Goal: Navigation & Orientation: Find specific page/section

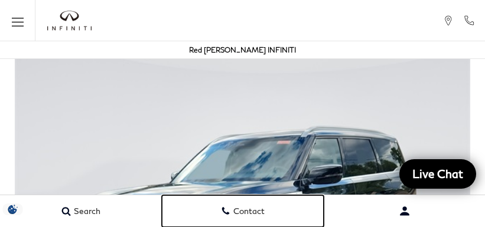
click at [266, 223] on link "Contact" at bounding box center [243, 212] width 162 height 32
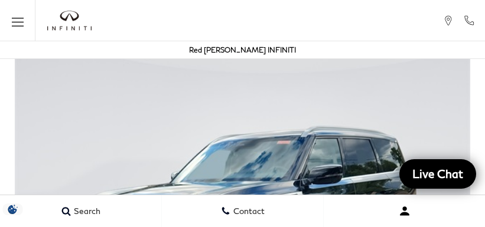
click at [384, 223] on button "Open user profile menu" at bounding box center [404, 212] width 161 height 30
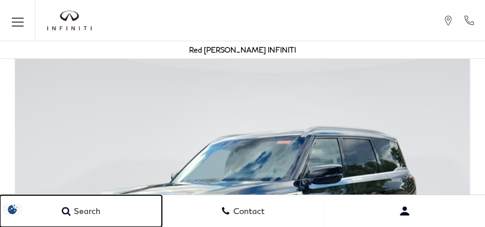
click at [59, 200] on link "Search" at bounding box center [81, 212] width 162 height 32
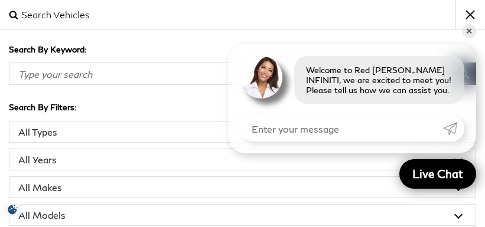
click at [201, 82] on input "Search By Keyword" at bounding box center [228, 74] width 438 height 22
click at [325, 206] on select "All Models 2 Series 2500 Acadia Accord Atlas CT5 CX-5 Edge Explorer [PERSON_NAM…" at bounding box center [242, 215] width 467 height 22
